Goal: Information Seeking & Learning: Understand process/instructions

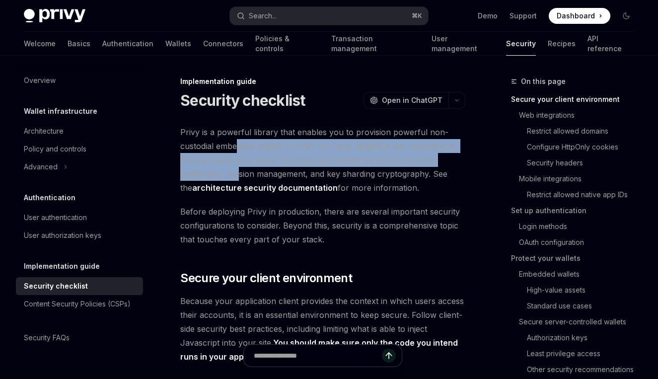
drag, startPoint x: 238, startPoint y: 139, endPoint x: 241, endPoint y: 180, distance: 41.3
click at [241, 179] on span "Privy is a powerful library that enables you to provision powerful non-custodia…" at bounding box center [322, 160] width 285 height 70
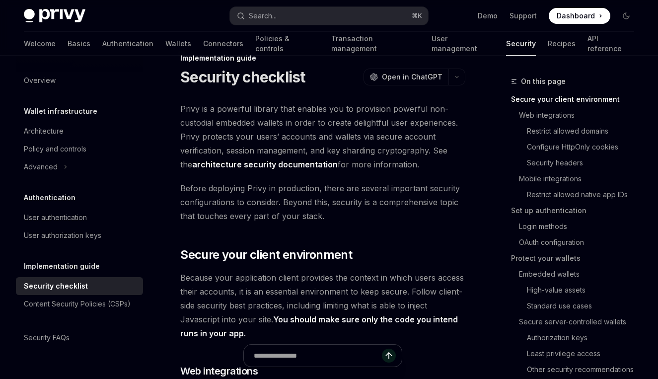
scroll to position [24, 0]
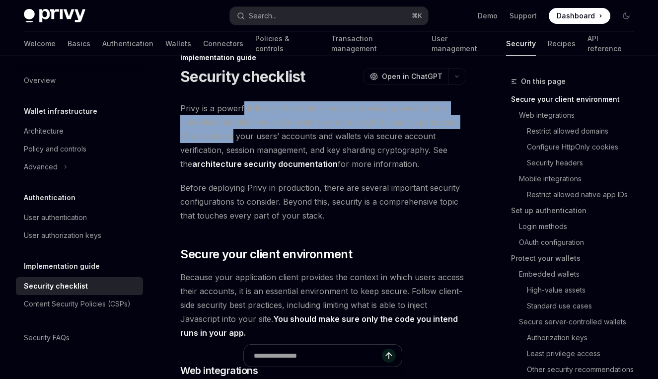
drag, startPoint x: 242, startPoint y: 111, endPoint x: 231, endPoint y: 142, distance: 33.0
click at [231, 142] on span "Privy is a powerful library that enables you to provision powerful non-custodia…" at bounding box center [322, 136] width 285 height 70
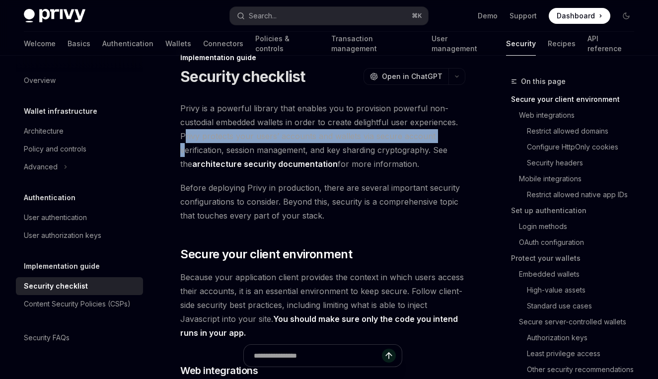
drag, startPoint x: 186, startPoint y: 136, endPoint x: 186, endPoint y: 148, distance: 12.9
click at [186, 148] on span "Privy is a powerful library that enables you to provision powerful non-custodia…" at bounding box center [322, 136] width 285 height 70
click at [246, 140] on span "Privy is a powerful library that enables you to provision powerful non-custodia…" at bounding box center [322, 136] width 285 height 70
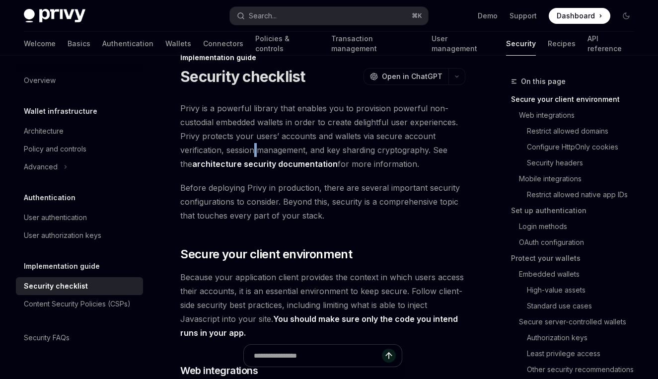
click at [257, 147] on span "Privy is a powerful library that enables you to provision powerful non-custodia…" at bounding box center [322, 136] width 285 height 70
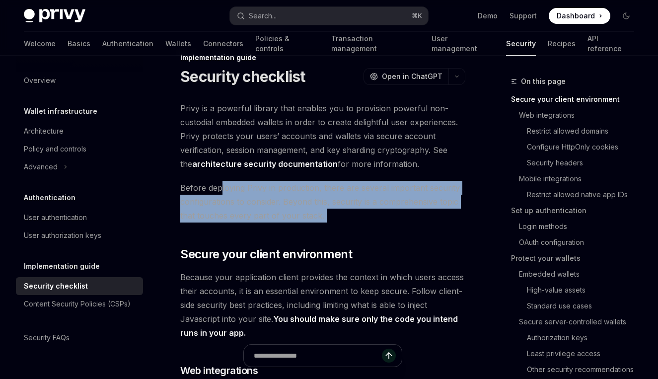
drag, startPoint x: 219, startPoint y: 189, endPoint x: 209, endPoint y: 225, distance: 37.9
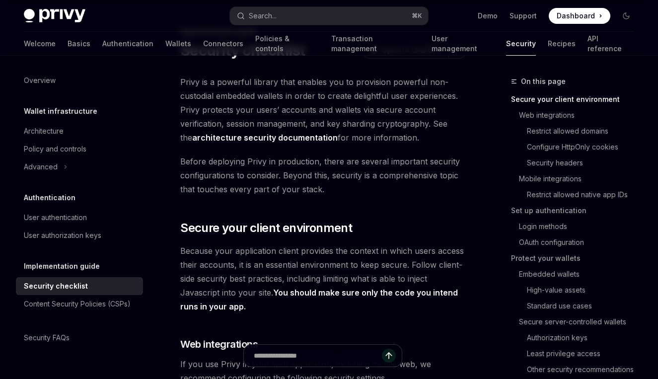
scroll to position [55, 0]
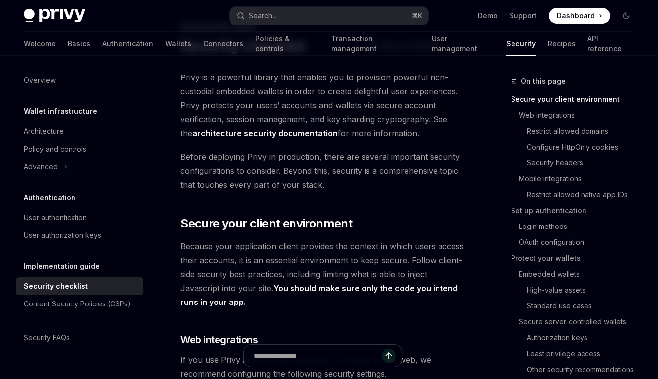
click at [353, 161] on span "Before deploying Privy in production, there are several important security conf…" at bounding box center [322, 171] width 285 height 42
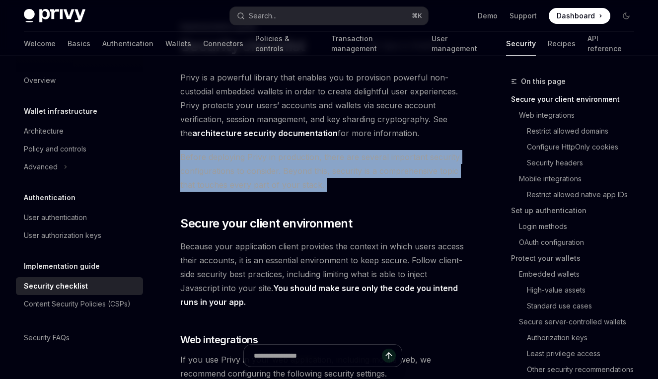
click at [353, 161] on span "Before deploying Privy in production, there are several important security conf…" at bounding box center [322, 171] width 285 height 42
click at [381, 166] on span "Before deploying Privy in production, there are several important security conf…" at bounding box center [322, 171] width 285 height 42
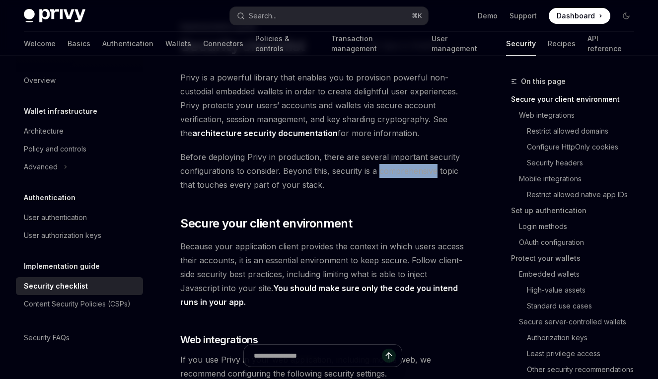
click at [381, 166] on span "Before deploying Privy in production, there are several important security conf…" at bounding box center [322, 171] width 285 height 42
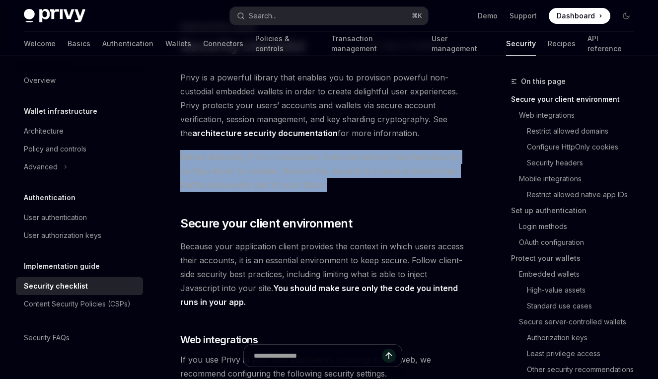
click at [381, 166] on span "Before deploying Privy in production, there are several important security conf…" at bounding box center [322, 171] width 285 height 42
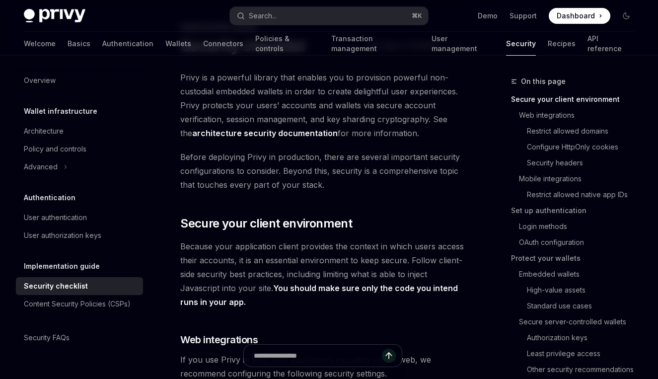
click at [381, 166] on span "Before deploying Privy in production, there are several important security conf…" at bounding box center [322, 171] width 285 height 42
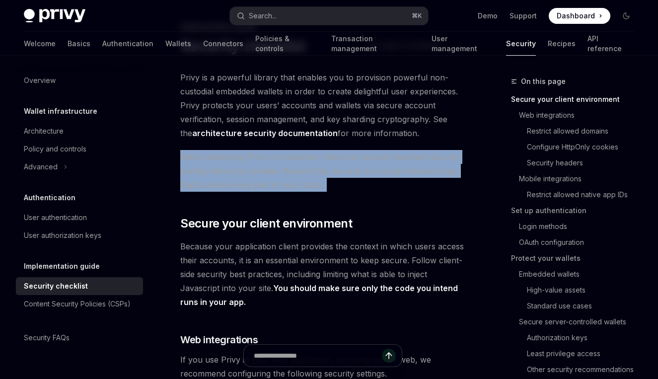
click at [381, 166] on span "Before deploying Privy in production, there are several important security conf…" at bounding box center [322, 171] width 285 height 42
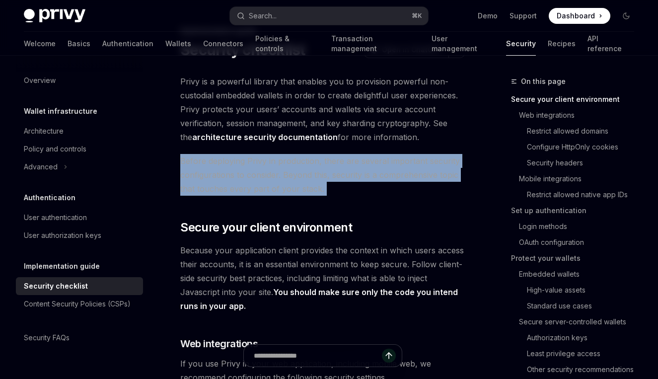
scroll to position [20, 0]
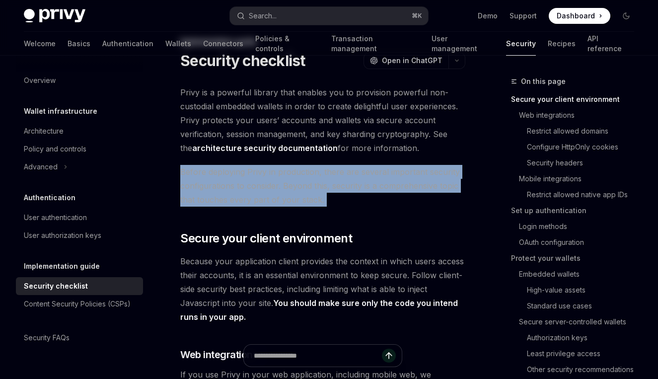
scroll to position [41, 0]
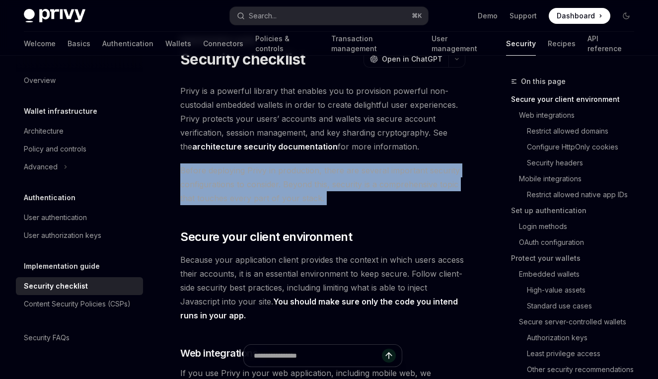
click at [252, 173] on span "Before deploying Privy in production, there are several important security conf…" at bounding box center [322, 184] width 285 height 42
drag, startPoint x: 252, startPoint y: 173, endPoint x: 244, endPoint y: 216, distance: 43.0
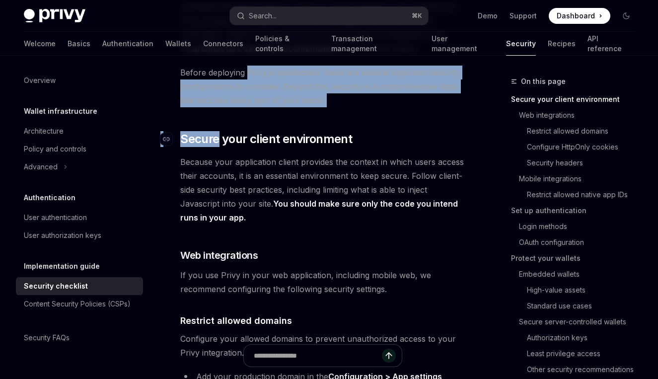
scroll to position [140, 0]
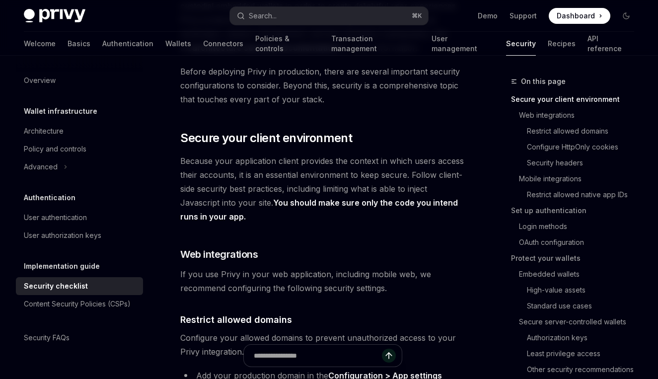
click at [263, 165] on span "Because your application client provides the context in which users access thei…" at bounding box center [322, 189] width 285 height 70
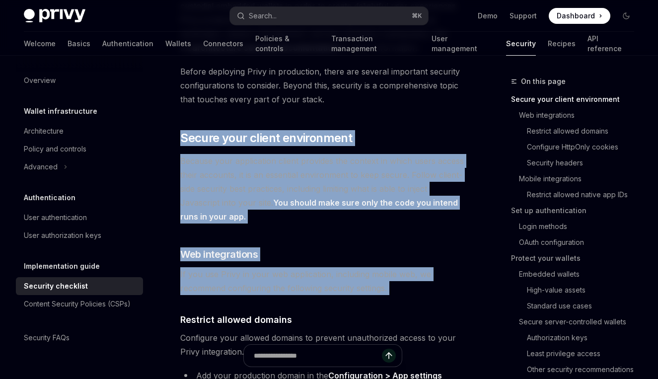
drag, startPoint x: 256, startPoint y: 123, endPoint x: 222, endPoint y: 302, distance: 182.4
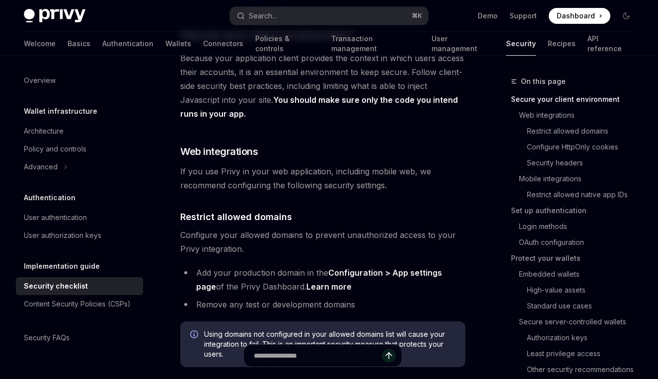
scroll to position [248, 0]
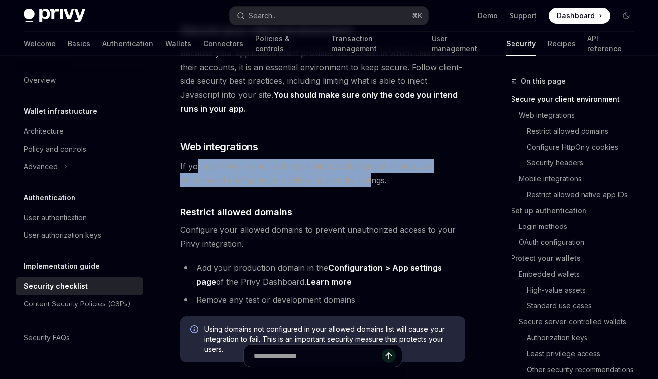
drag, startPoint x: 197, startPoint y: 167, endPoint x: 371, endPoint y: 183, distance: 175.5
click at [371, 183] on span "If you use Privy in your web application, including mobile web, we recommend co…" at bounding box center [322, 173] width 285 height 28
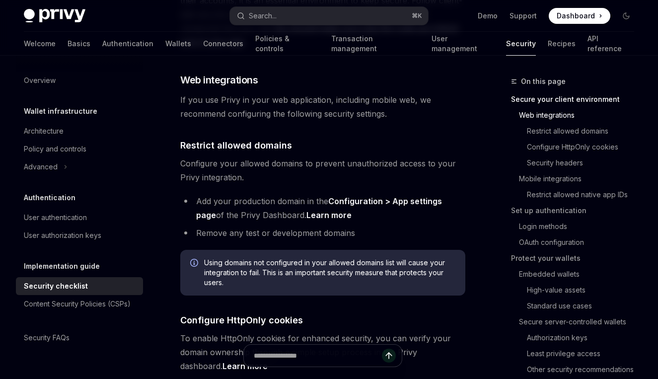
scroll to position [315, 0]
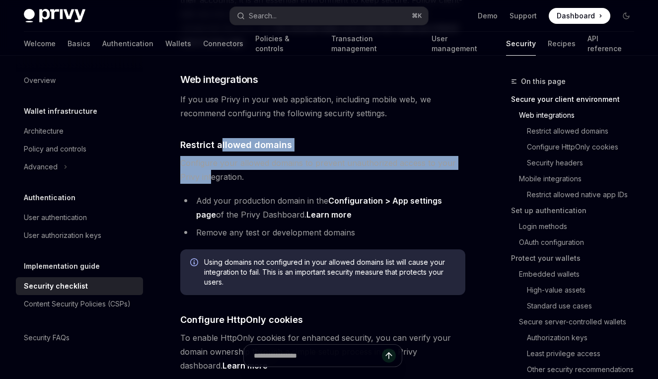
drag, startPoint x: 220, startPoint y: 151, endPoint x: 213, endPoint y: 182, distance: 32.0
click at [213, 182] on span "Configure your allowed domains to prevent unauthorized access to your Privy int…" at bounding box center [322, 170] width 285 height 28
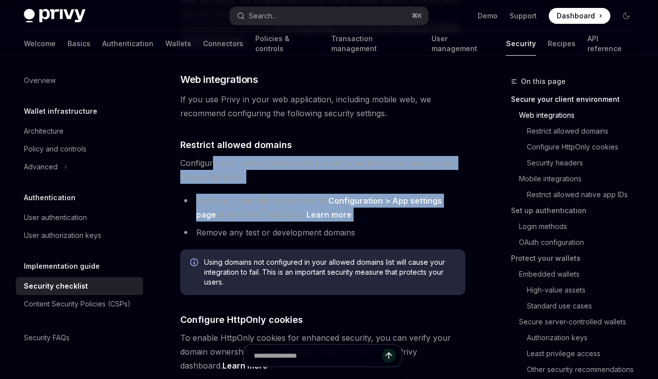
drag, startPoint x: 212, startPoint y: 163, endPoint x: 184, endPoint y: 238, distance: 80.0
click at [184, 238] on li "Remove any test or development domains" at bounding box center [322, 232] width 285 height 14
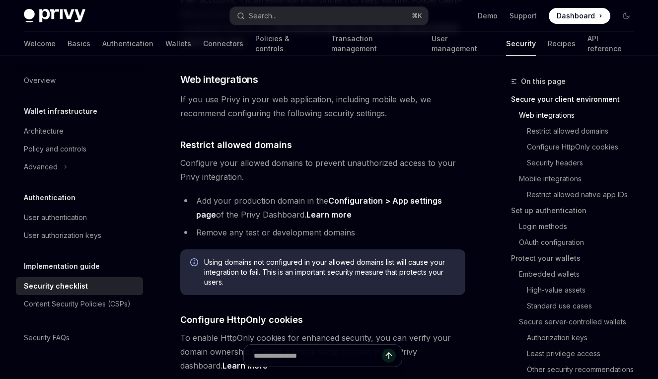
click at [239, 229] on li "Remove any test or development domains" at bounding box center [322, 232] width 285 height 14
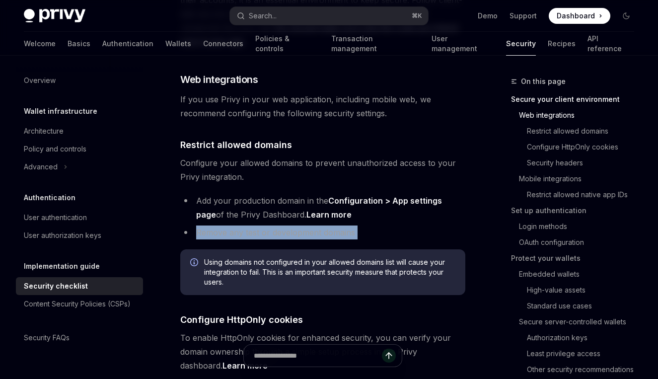
click at [239, 229] on li "Remove any test or development domains" at bounding box center [322, 232] width 285 height 14
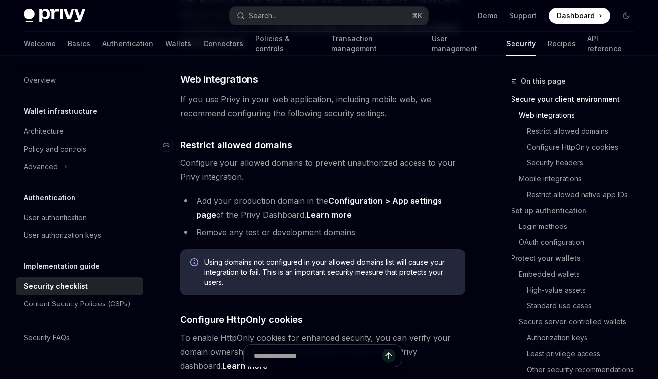
click at [288, 139] on span "Restrict allowed domains" at bounding box center [236, 144] width 112 height 13
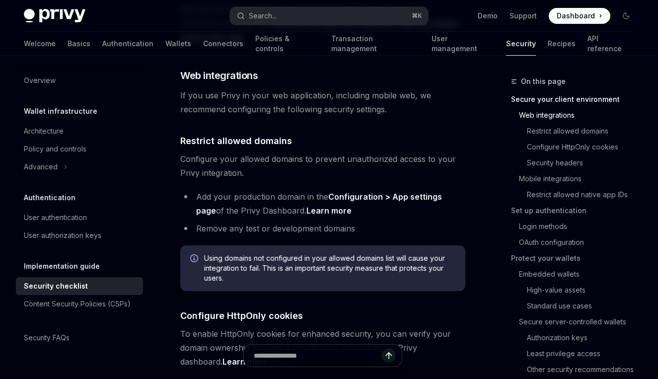
scroll to position [320, 0]
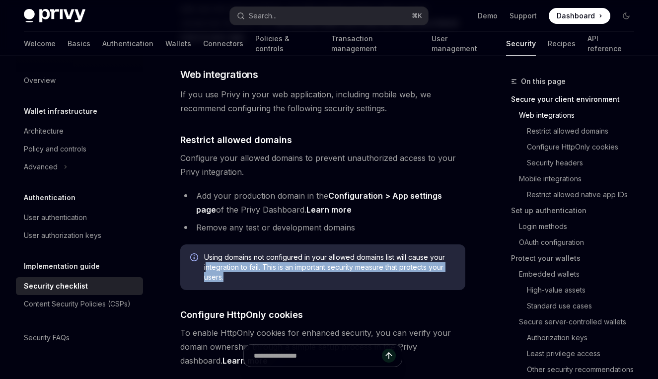
drag, startPoint x: 208, startPoint y: 263, endPoint x: 227, endPoint y: 281, distance: 26.7
click at [227, 281] on span "Using domains not configured in your allowed domains list will cause your integ…" at bounding box center [329, 267] width 251 height 30
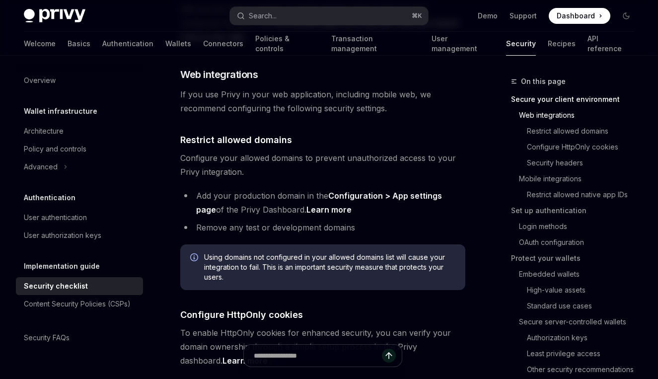
click at [227, 281] on span "Using domains not configured in your allowed domains list will cause your integ…" at bounding box center [329, 267] width 251 height 30
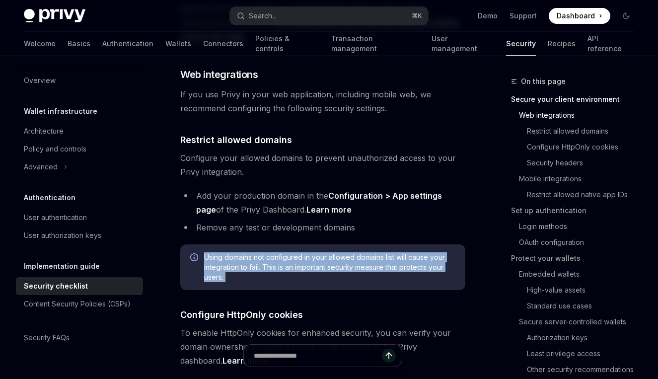
click at [227, 281] on span "Using domains not configured in your allowed domains list will cause your integ…" at bounding box center [329, 267] width 251 height 30
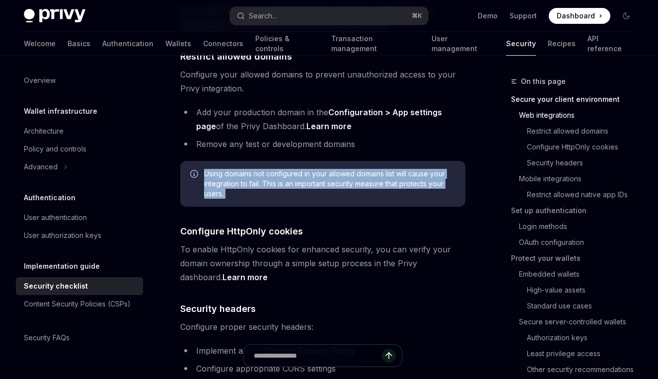
scroll to position [425, 0]
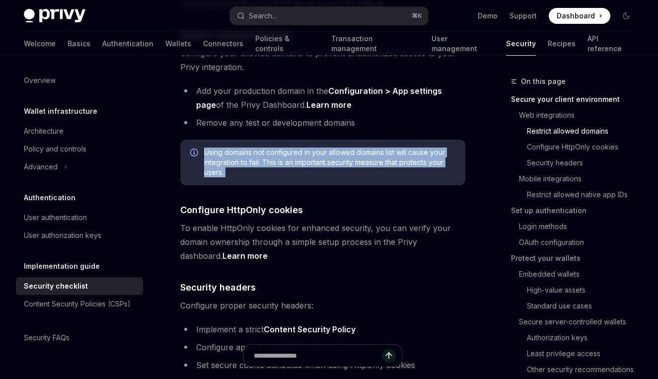
type textarea "*"
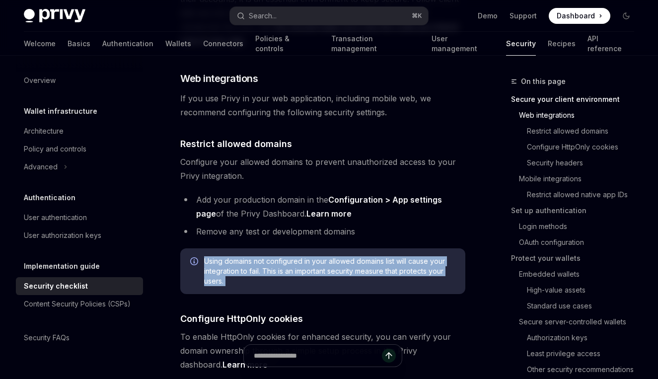
scroll to position [315, 0]
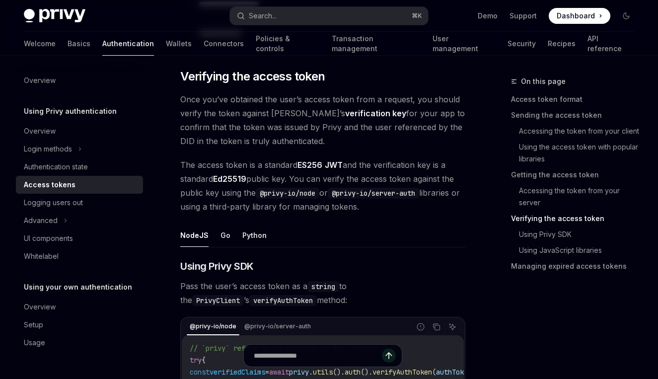
scroll to position [1484, 0]
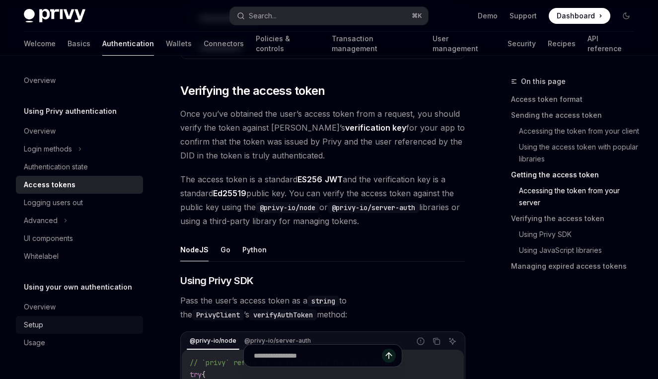
click at [43, 324] on div "Setup" at bounding box center [33, 325] width 19 height 12
type textarea "*"
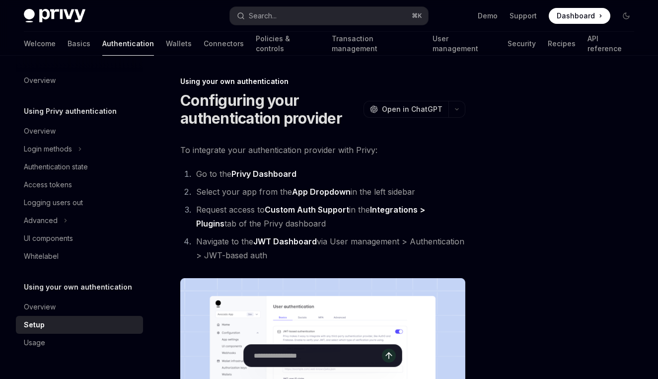
click at [215, 148] on span "To integrate your authentication provider with Privy:" at bounding box center [322, 150] width 285 height 14
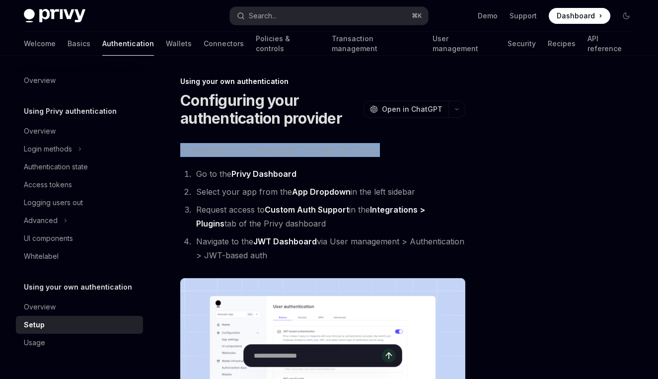
click at [215, 148] on span "To integrate your authentication provider with Privy:" at bounding box center [322, 150] width 285 height 14
click at [217, 167] on li "Go to the Privy Dashboard" at bounding box center [329, 174] width 272 height 14
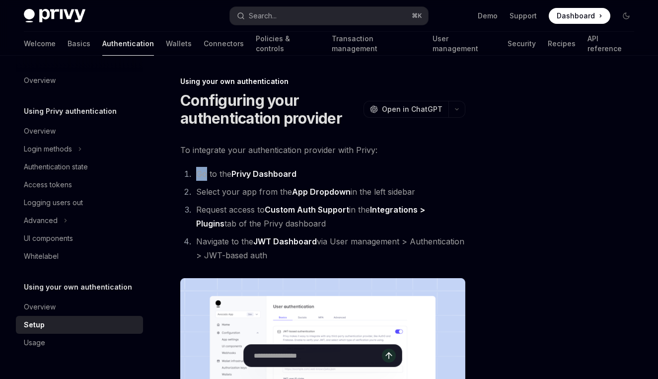
click at [217, 167] on li "Go to the Privy Dashboard" at bounding box center [329, 174] width 272 height 14
click at [231, 192] on li "Select your app from the App Dropdown in the left sidebar" at bounding box center [329, 192] width 272 height 14
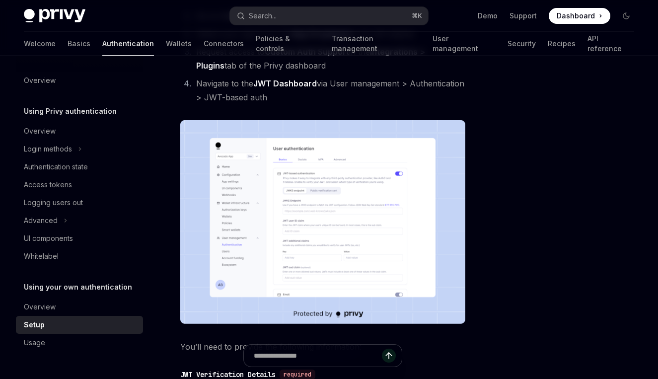
scroll to position [198, 0]
